Goal: Task Accomplishment & Management: Manage account settings

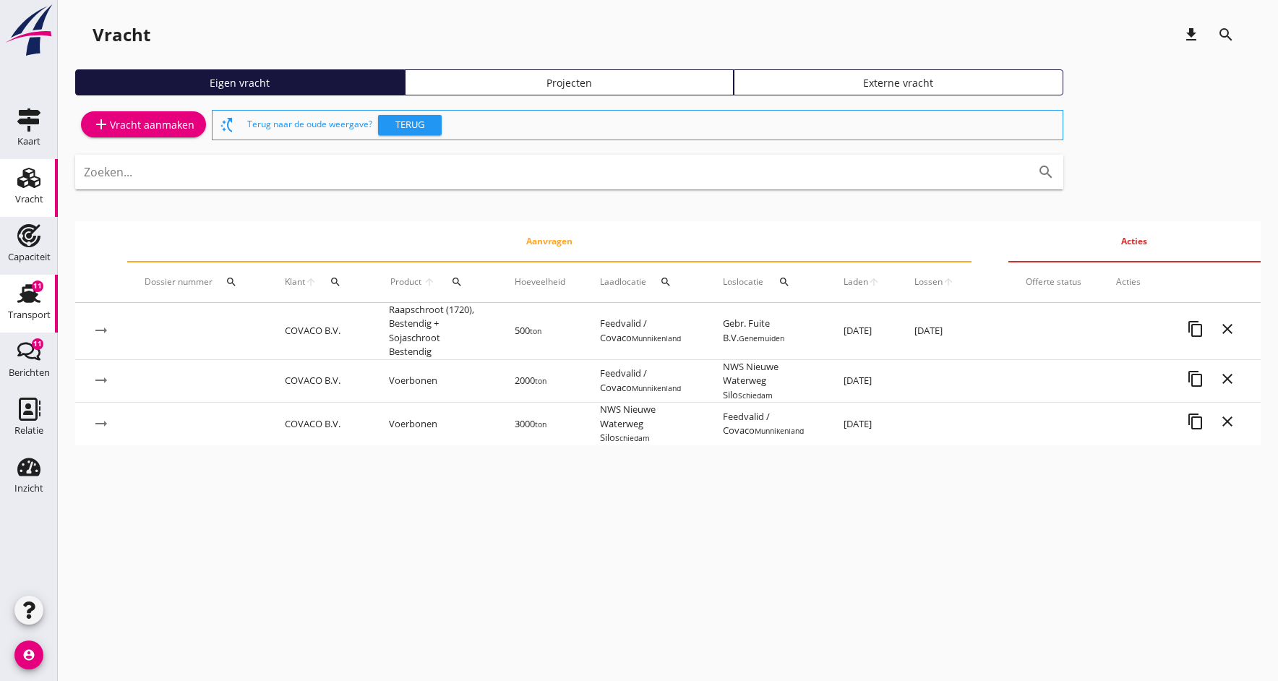
click at [25, 297] on use at bounding box center [28, 293] width 23 height 19
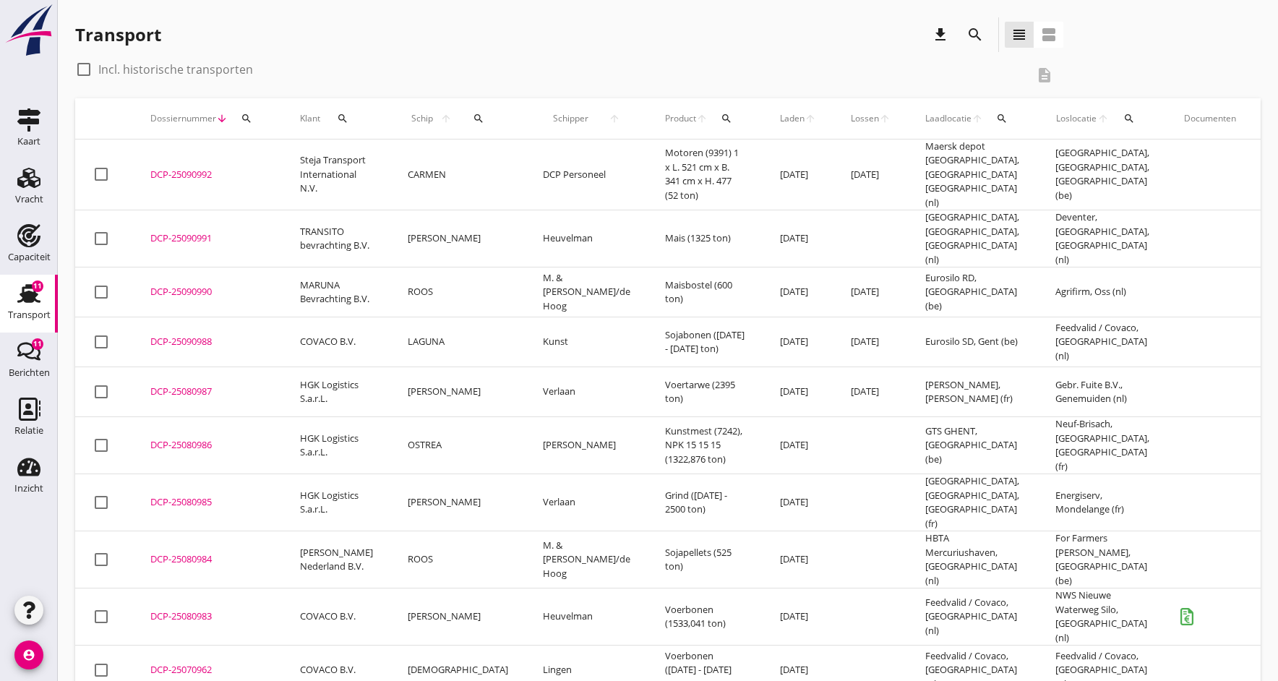
click at [179, 285] on div "DCP-25090990" at bounding box center [207, 292] width 115 height 14
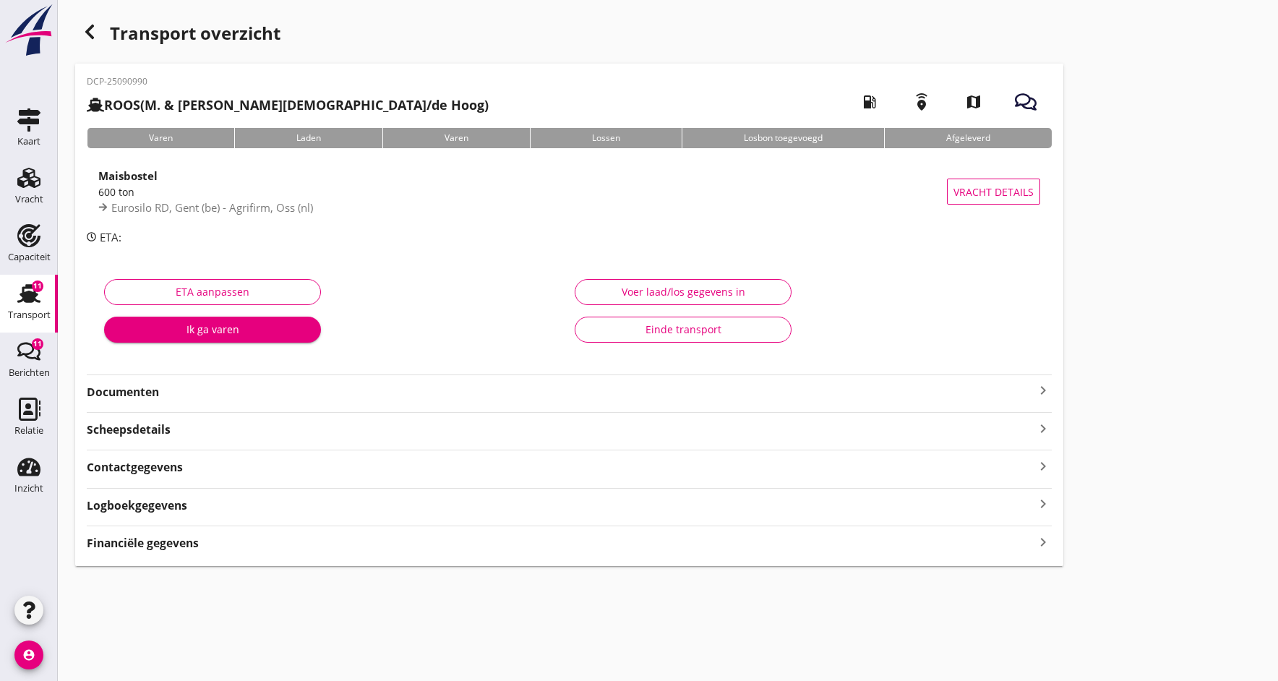
click at [145, 394] on strong "Documenten" at bounding box center [560, 392] width 947 height 17
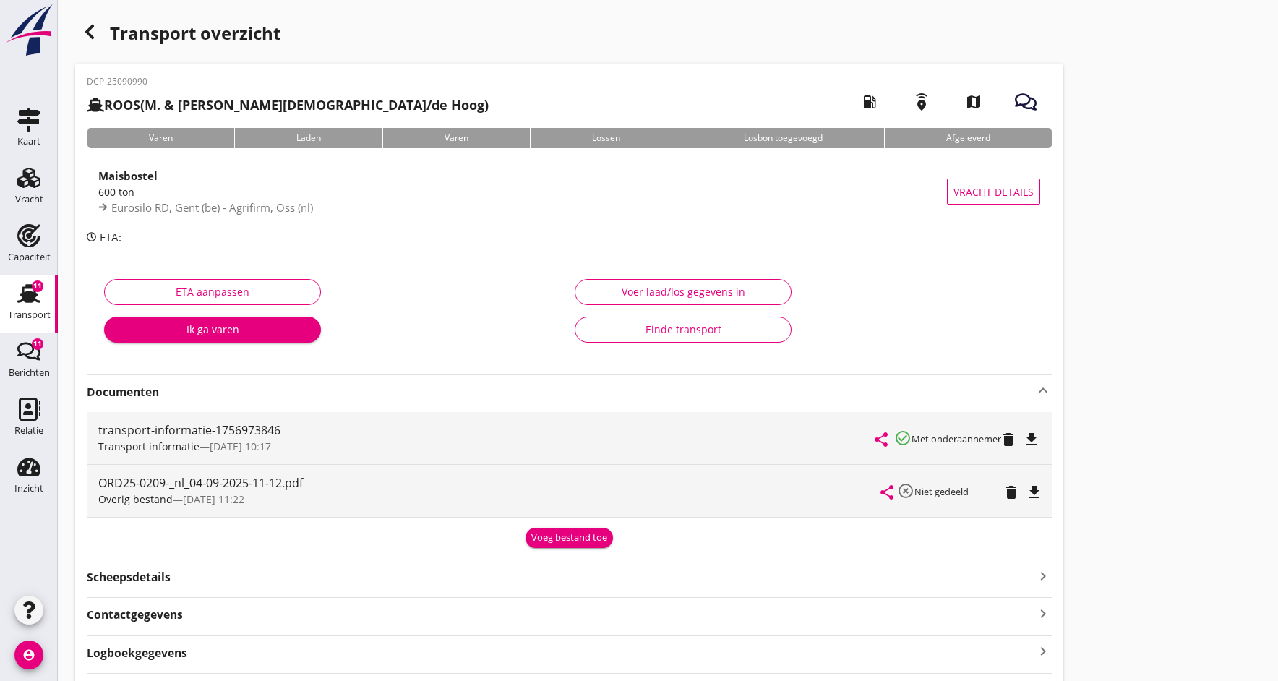
click at [590, 537] on div "Voeg bestand toe" at bounding box center [569, 537] width 76 height 14
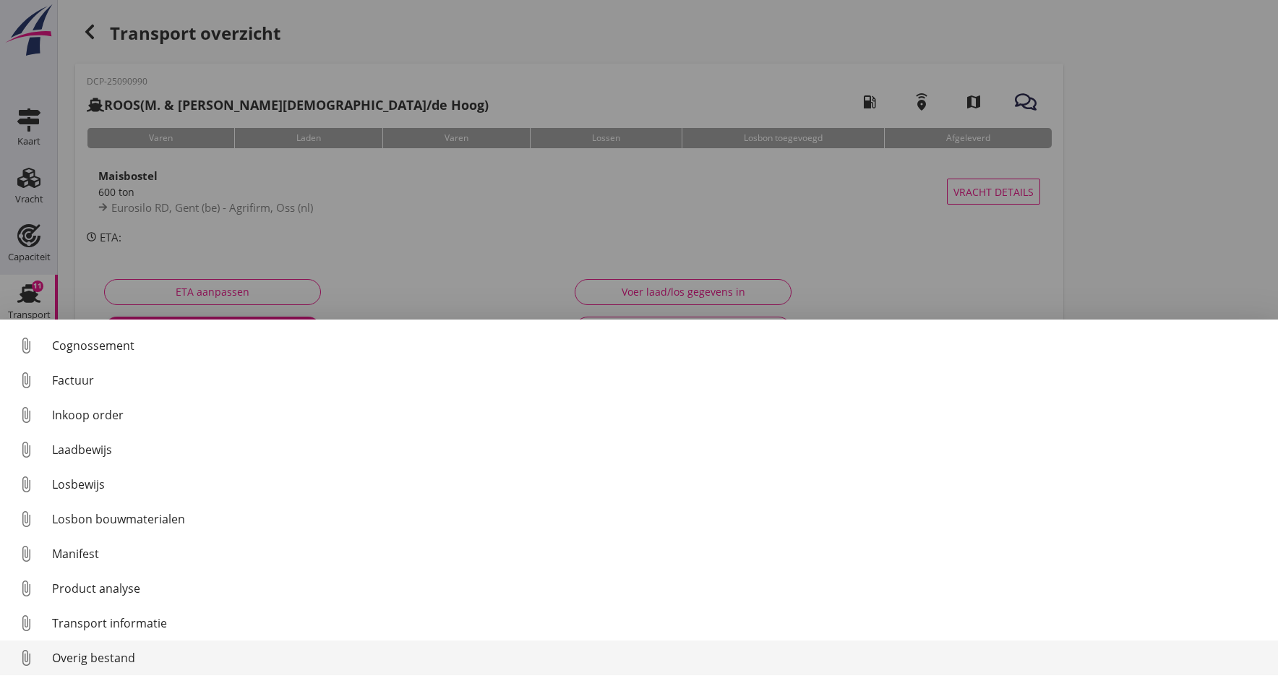
scroll to position [66, 0]
click at [62, 659] on div "Overig bestand" at bounding box center [659, 657] width 1214 height 17
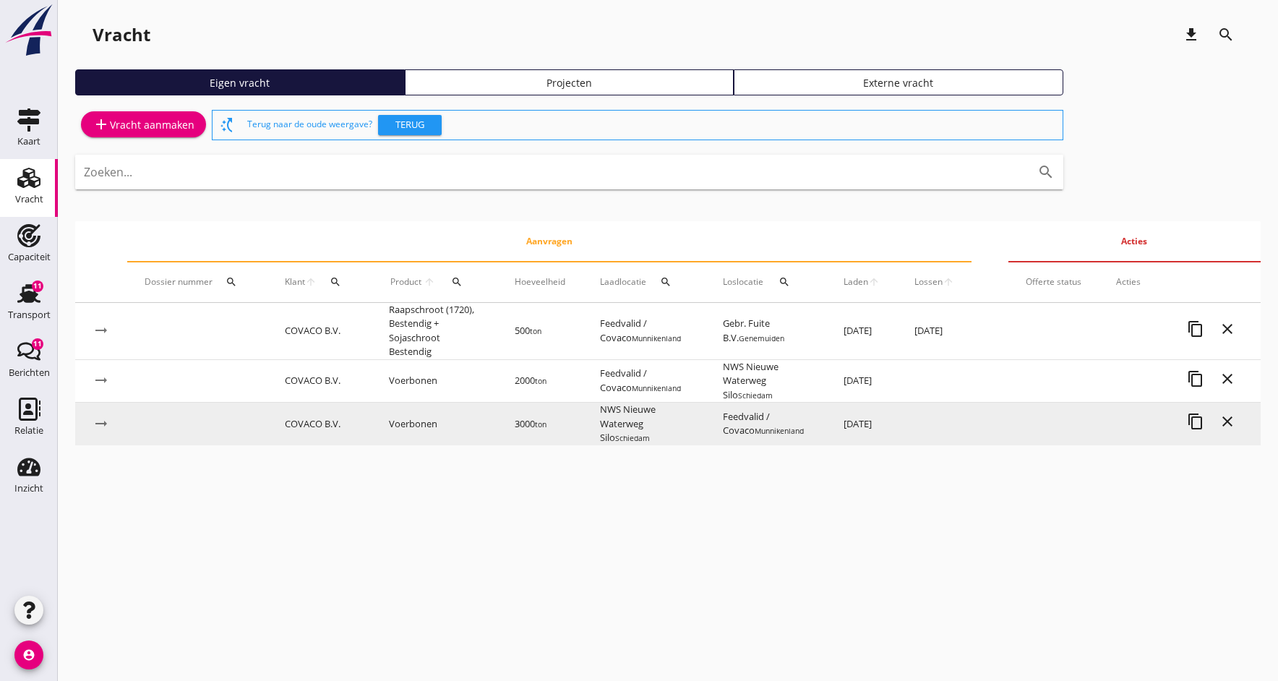
click at [571, 426] on td "3000 ton" at bounding box center [539, 424] width 85 height 43
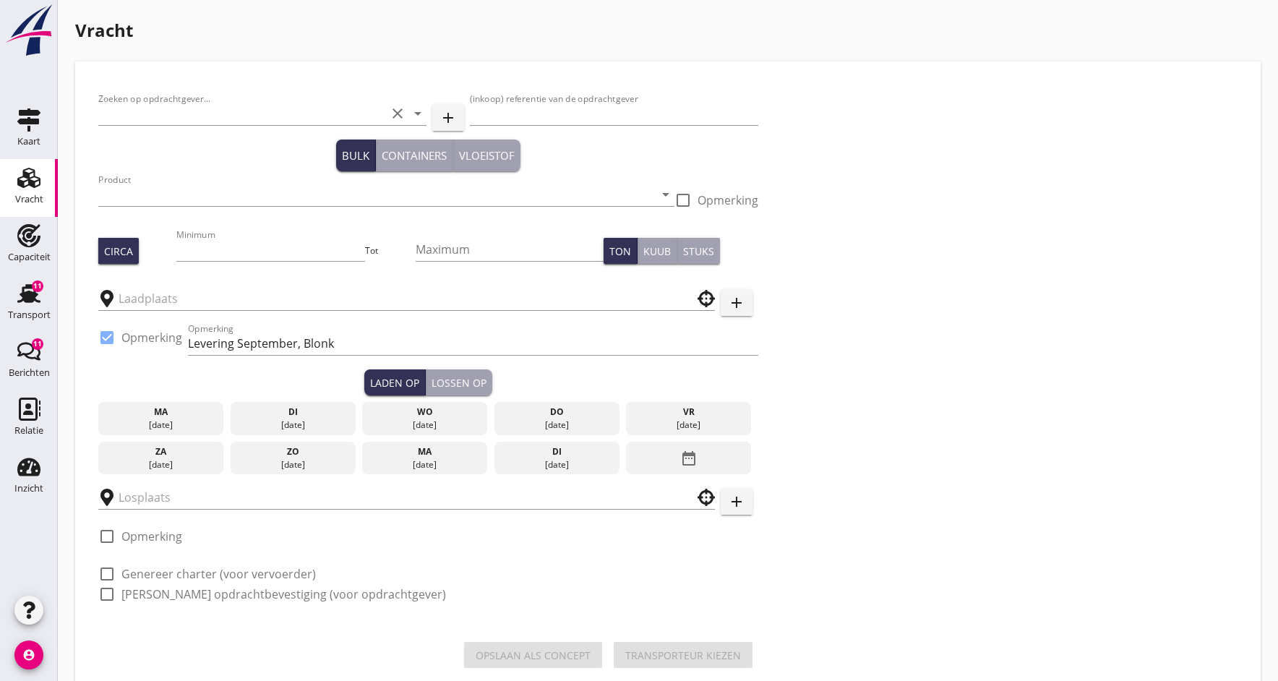
type input "COVACO B.V."
type input "ctr S9599"
type input "Voerbonen (1792)"
type input "3000"
checkbox input "true"
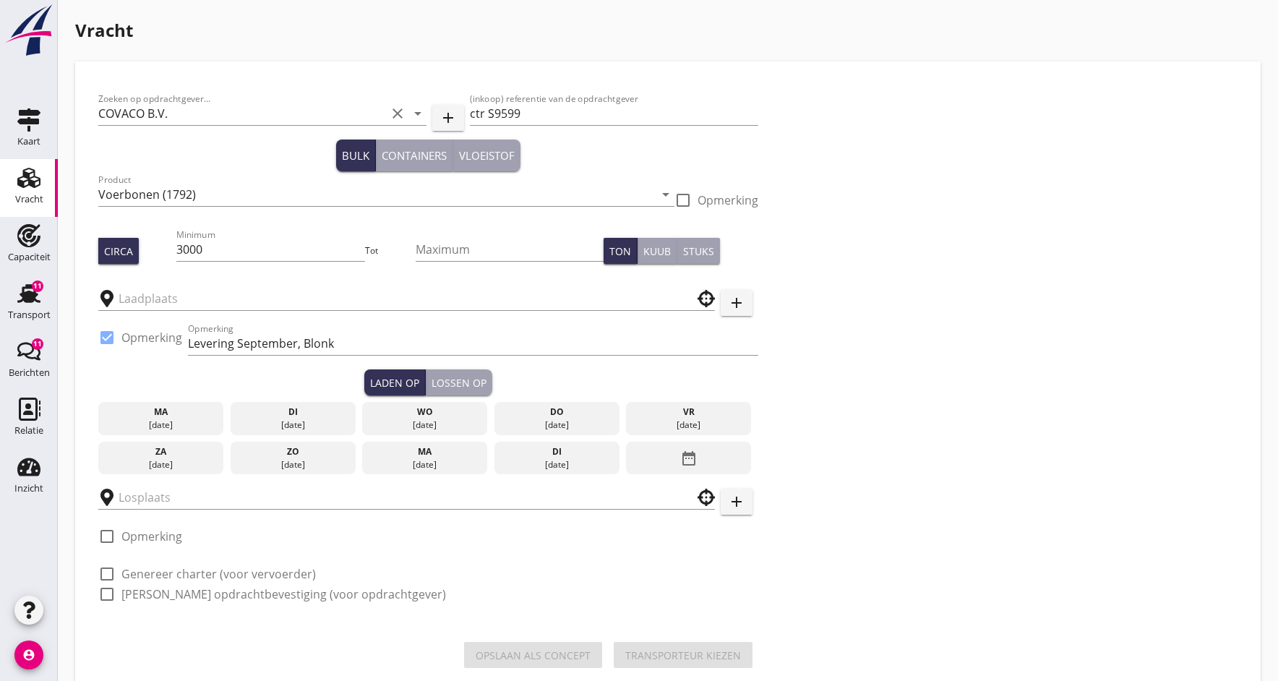
type input "Feedvalid / Covaco"
type input "NWS Nieuwe Waterweg Silo"
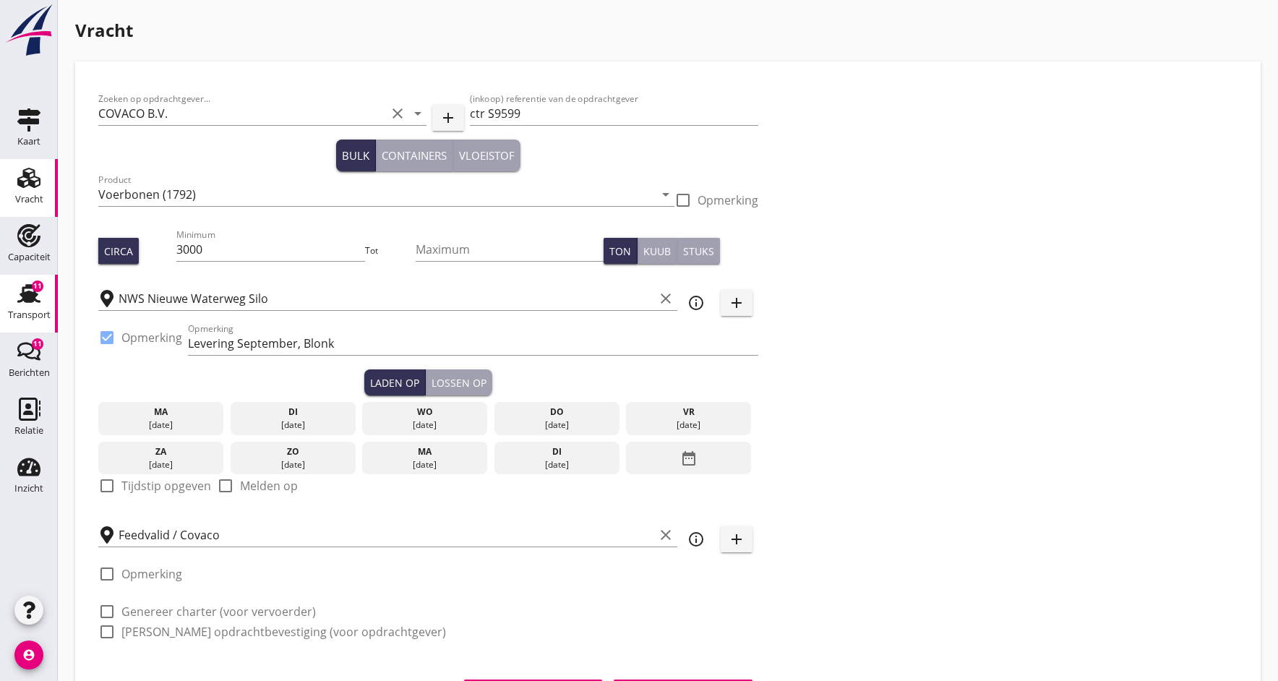
click at [26, 300] on use at bounding box center [28, 293] width 23 height 19
click at [33, 189] on div "Vracht" at bounding box center [29, 199] width 28 height 20
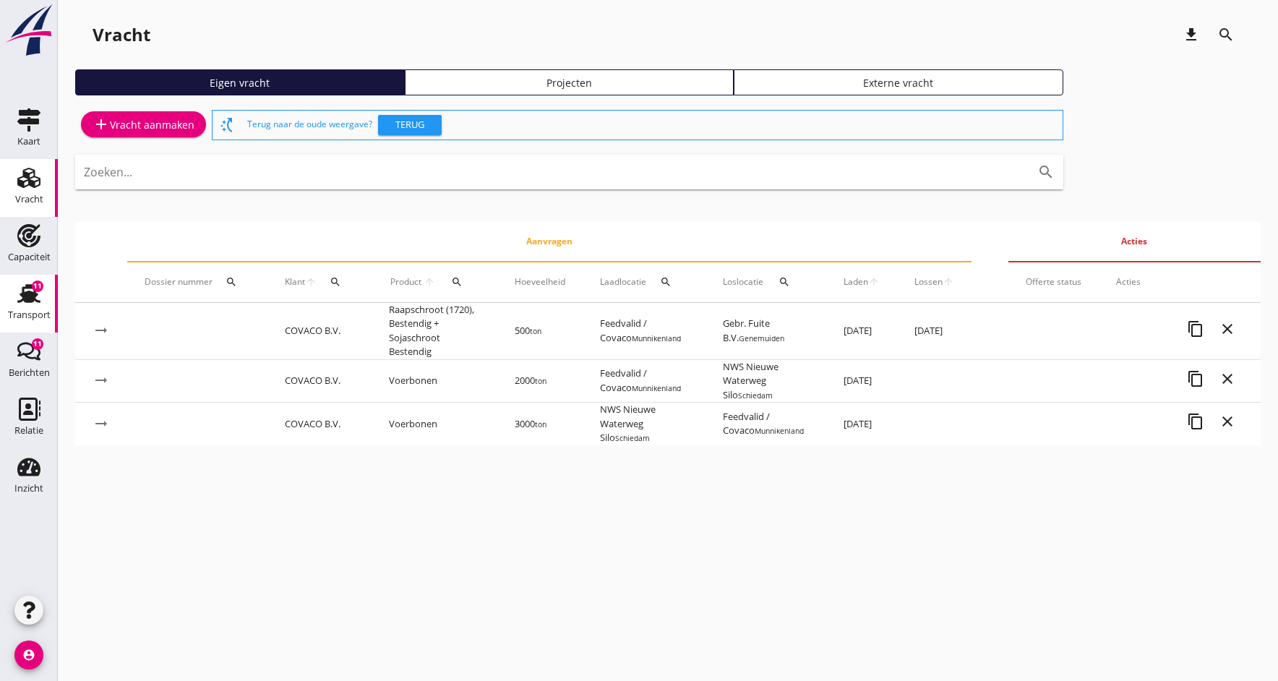
click at [26, 297] on use at bounding box center [28, 293] width 23 height 19
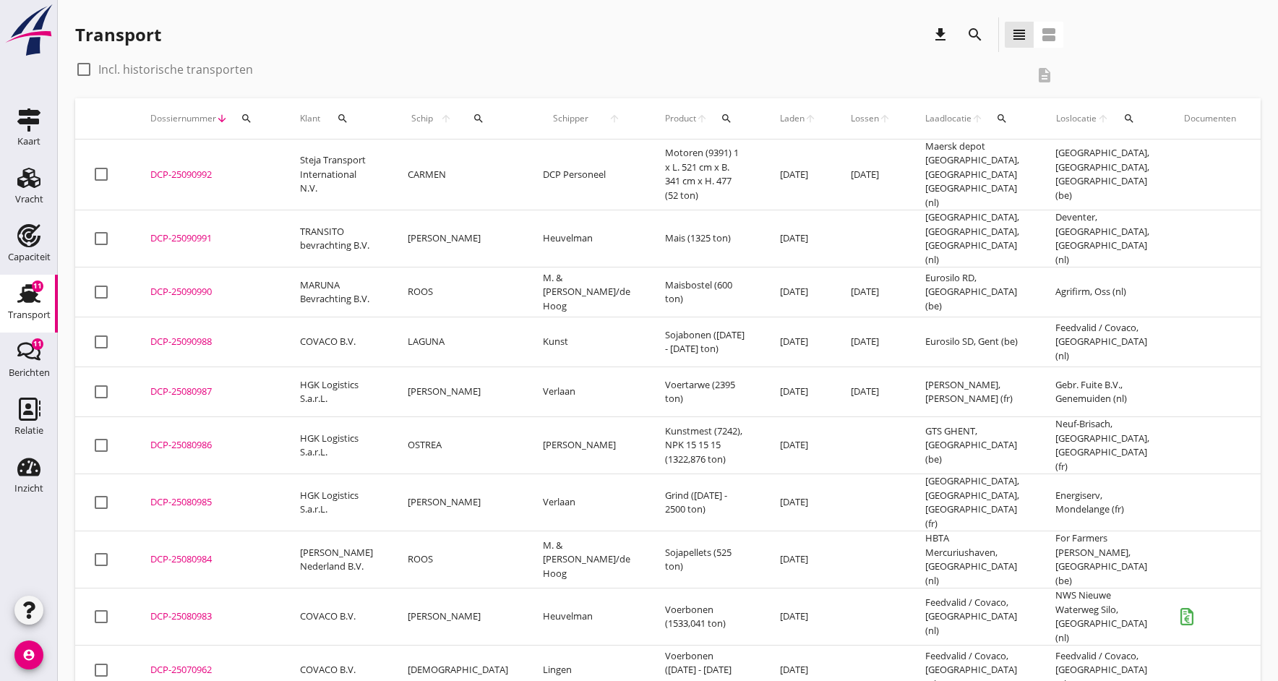
click at [168, 384] on div "DCP-25080987" at bounding box center [207, 391] width 115 height 14
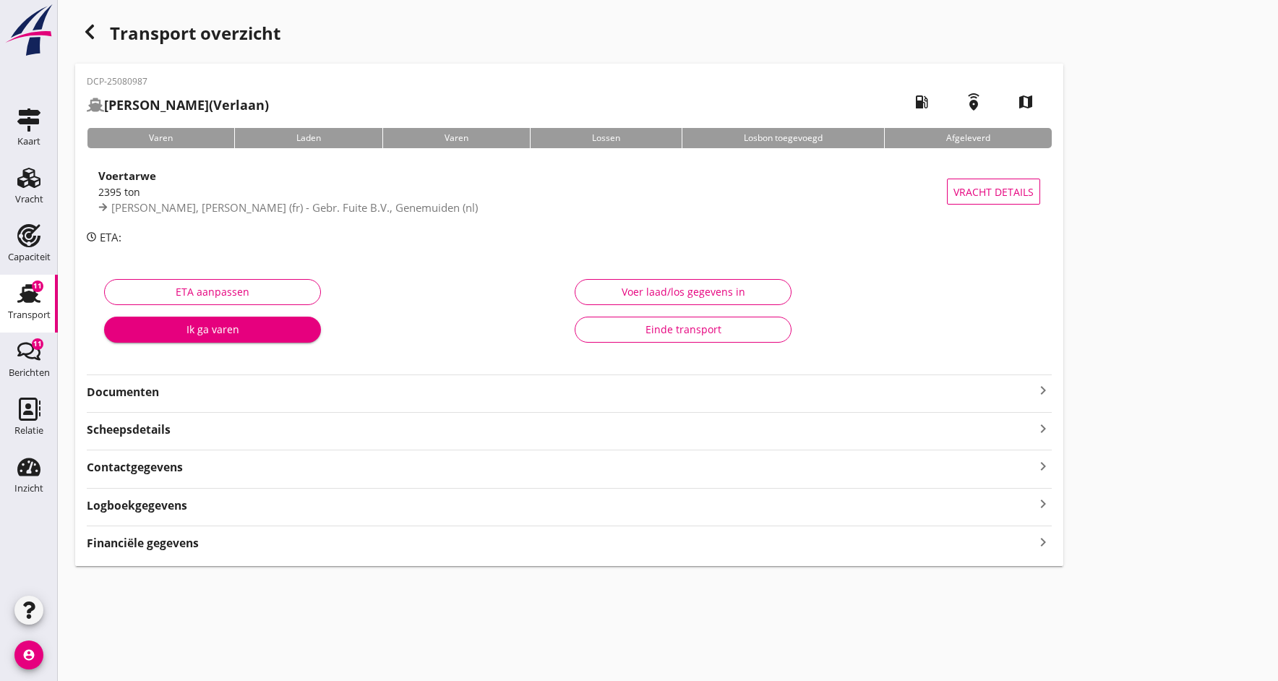
click at [145, 397] on strong "Documenten" at bounding box center [560, 392] width 947 height 17
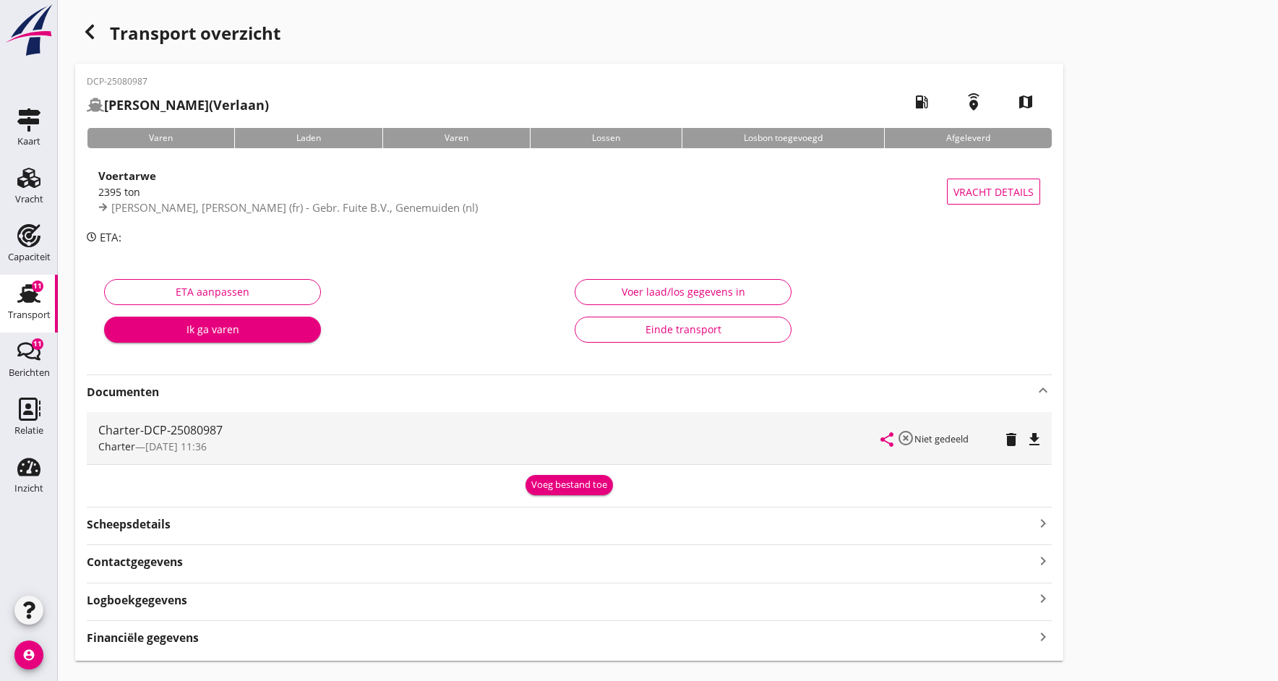
click at [1037, 434] on icon "file_download" at bounding box center [1034, 439] width 17 height 17
click at [1037, 434] on icon "open_in_browser" at bounding box center [1034, 439] width 17 height 17
